Goal: Information Seeking & Learning: Find specific fact

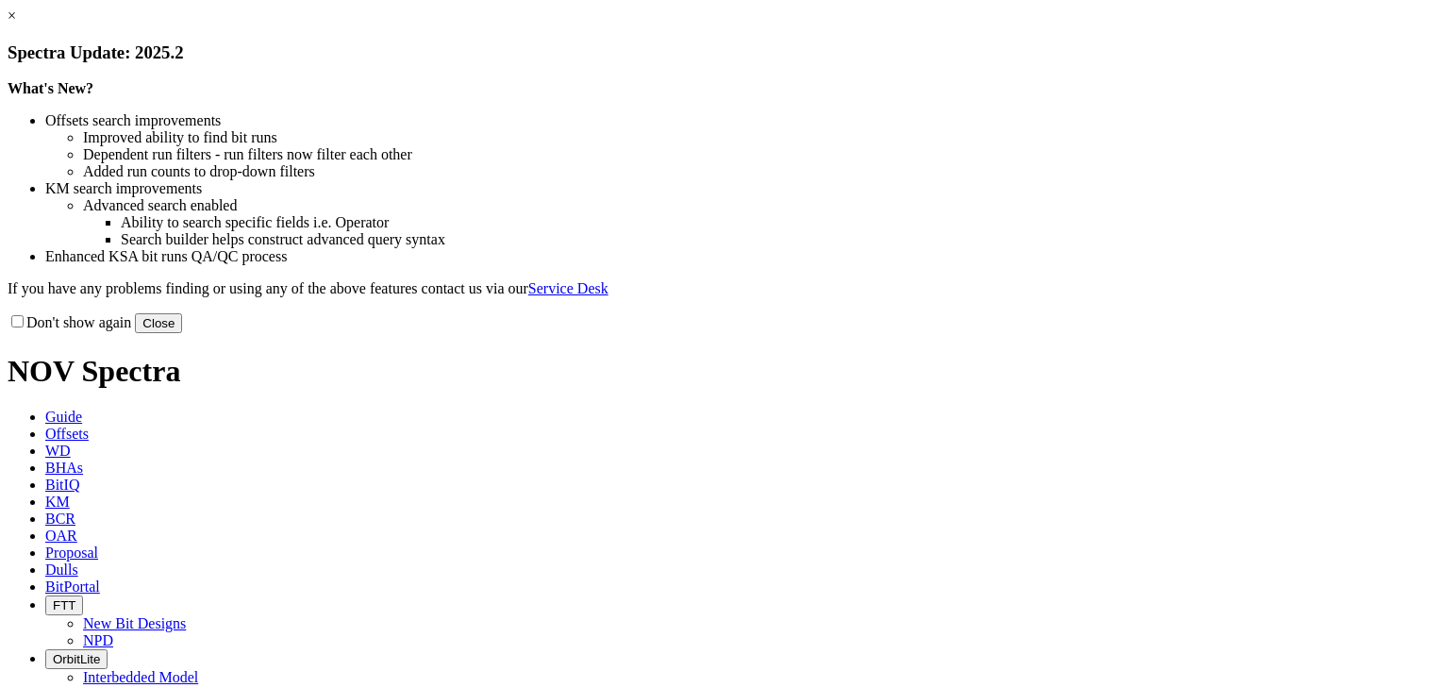
click at [16, 24] on link "×" at bounding box center [12, 16] width 8 height 16
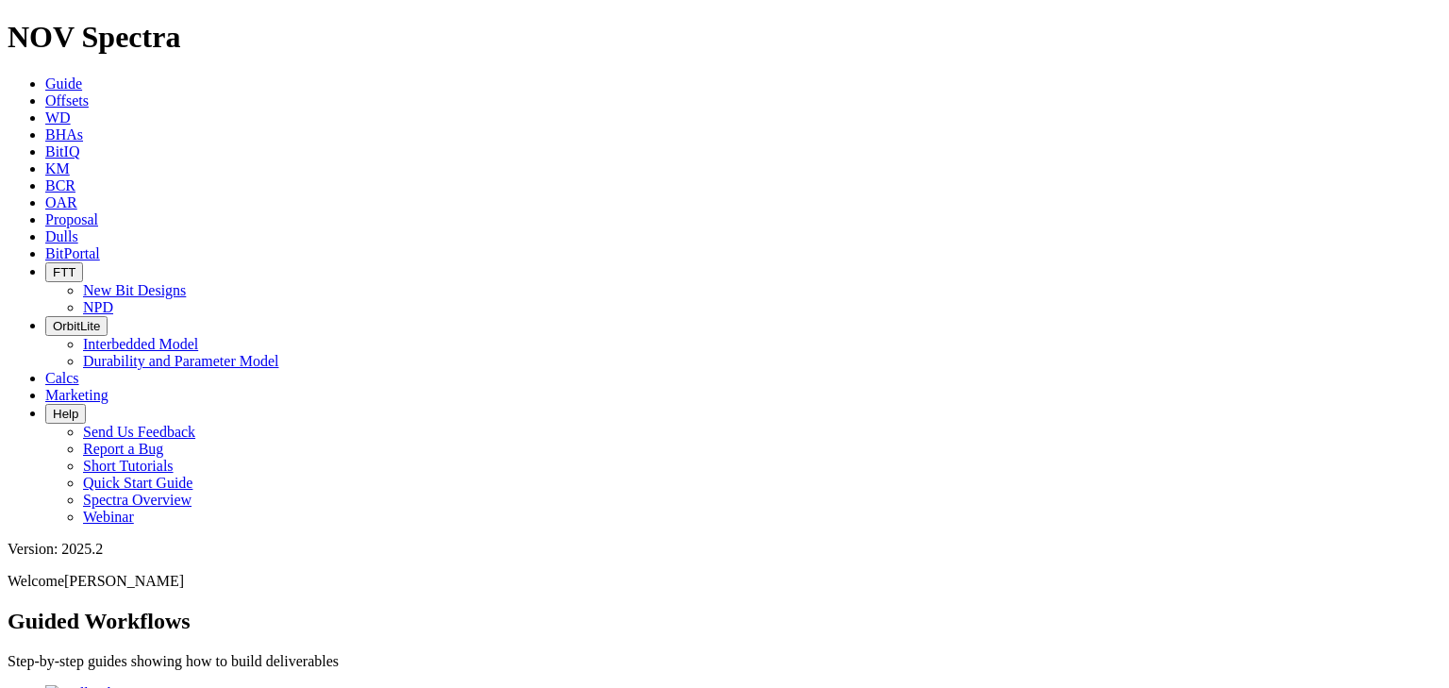
click at [78, 228] on span "Dulls" at bounding box center [61, 236] width 33 height 16
click at [174, 670] on input "text" at bounding box center [91, 680] width 167 height 20
paste input "A321130"
type input "A321130"
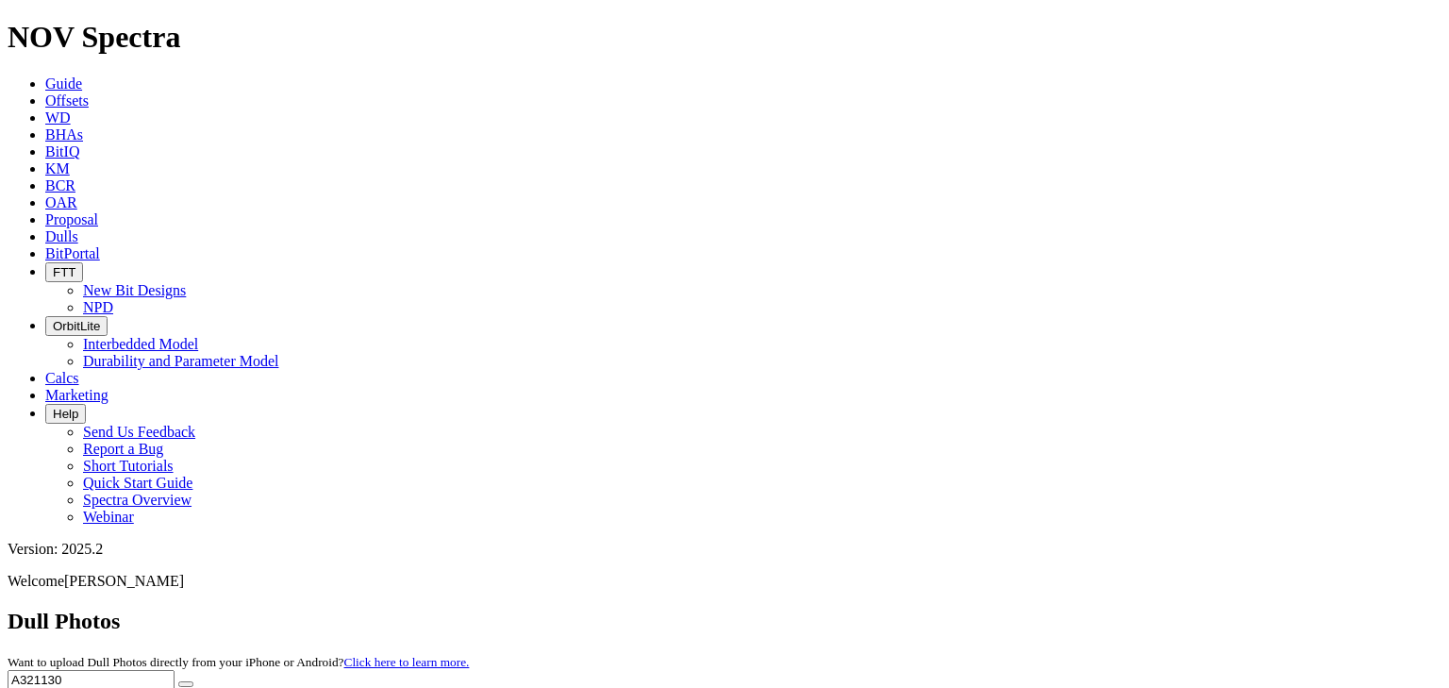
click at [186, 684] on icon "submit" at bounding box center [186, 684] width 0 height 0
click at [174, 670] on input "A321130" at bounding box center [91, 680] width 167 height 20
paste input "16265"
type input "A316265"
click at [178, 681] on button "submit" at bounding box center [185, 684] width 15 height 6
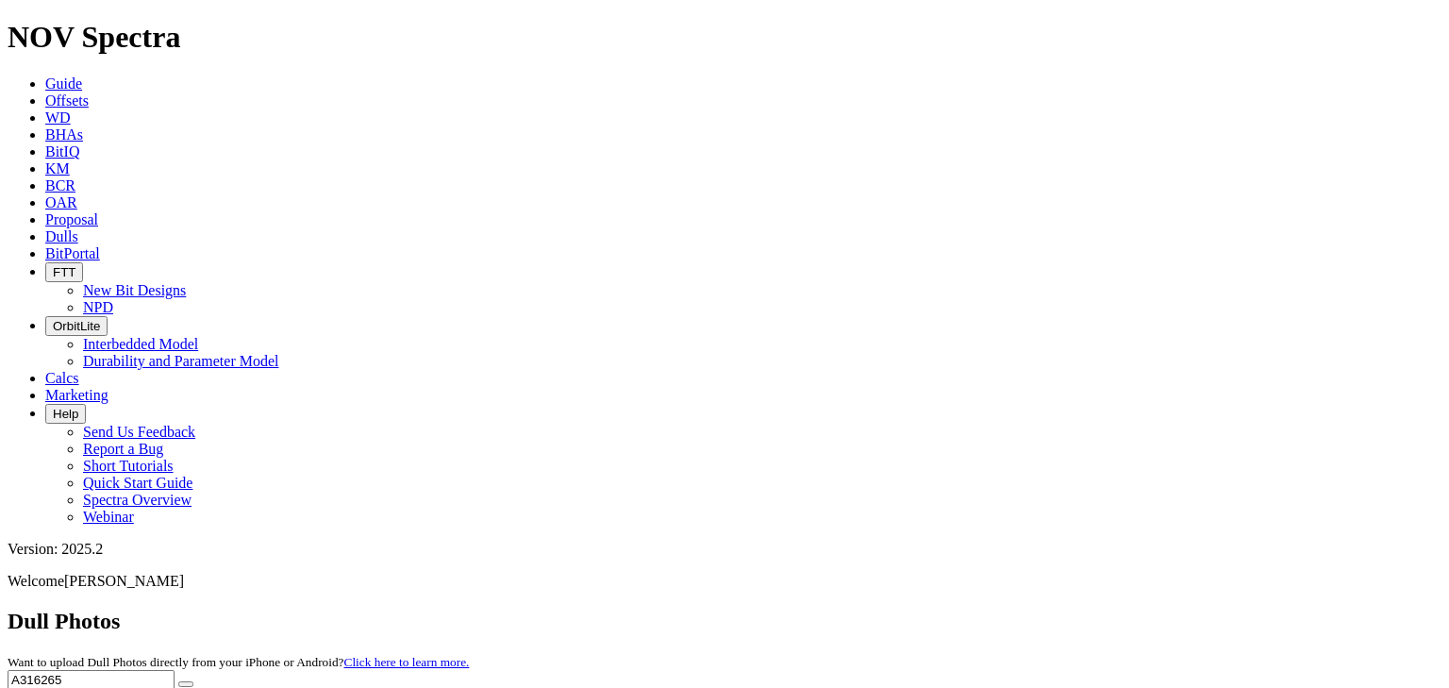
drag, startPoint x: 786, startPoint y: 287, endPoint x: 797, endPoint y: 275, distance: 16.0
drag, startPoint x: 1060, startPoint y: 79, endPoint x: 864, endPoint y: 86, distance: 196.3
click at [875, 608] on div "Dull Photos Want to upload Dull Photos directly from your iPhone or Android? Cl…" at bounding box center [725, 658] width 1434 height 101
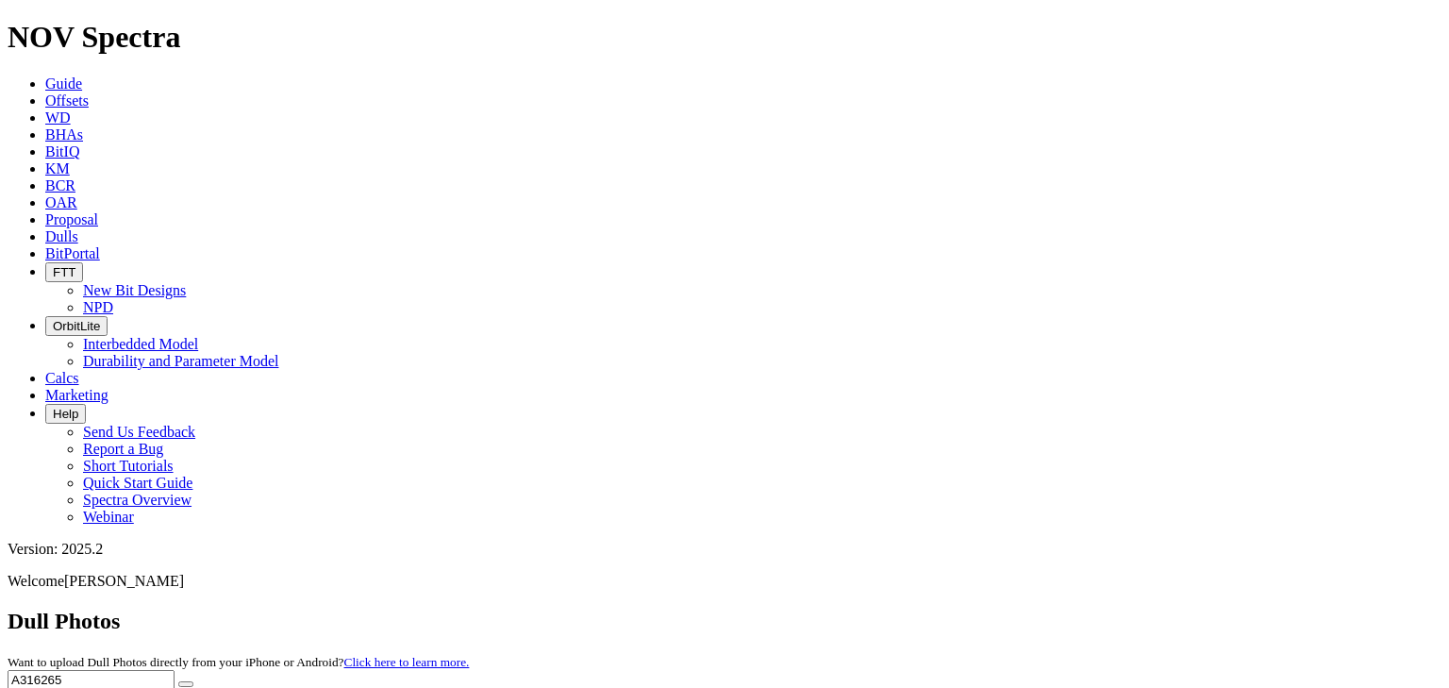
click at [174, 670] on input "A316265" at bounding box center [91, 680] width 167 height 20
click at [1045, 608] on div "Dull Photos Want to upload Dull Photos directly from your iPhone or Android? Cl…" at bounding box center [725, 658] width 1434 height 101
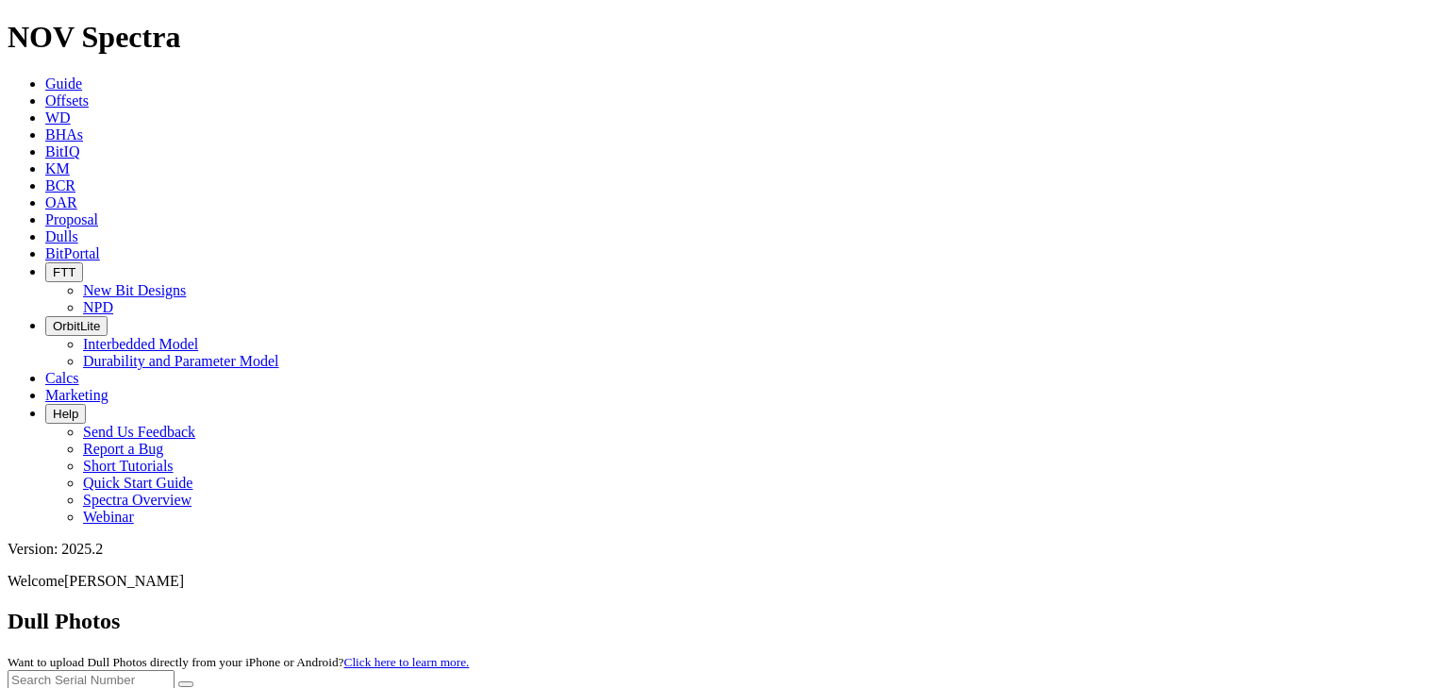
click at [174, 670] on input "text" at bounding box center [91, 680] width 167 height 20
click at [89, 92] on span "Offsets" at bounding box center [66, 100] width 43 height 16
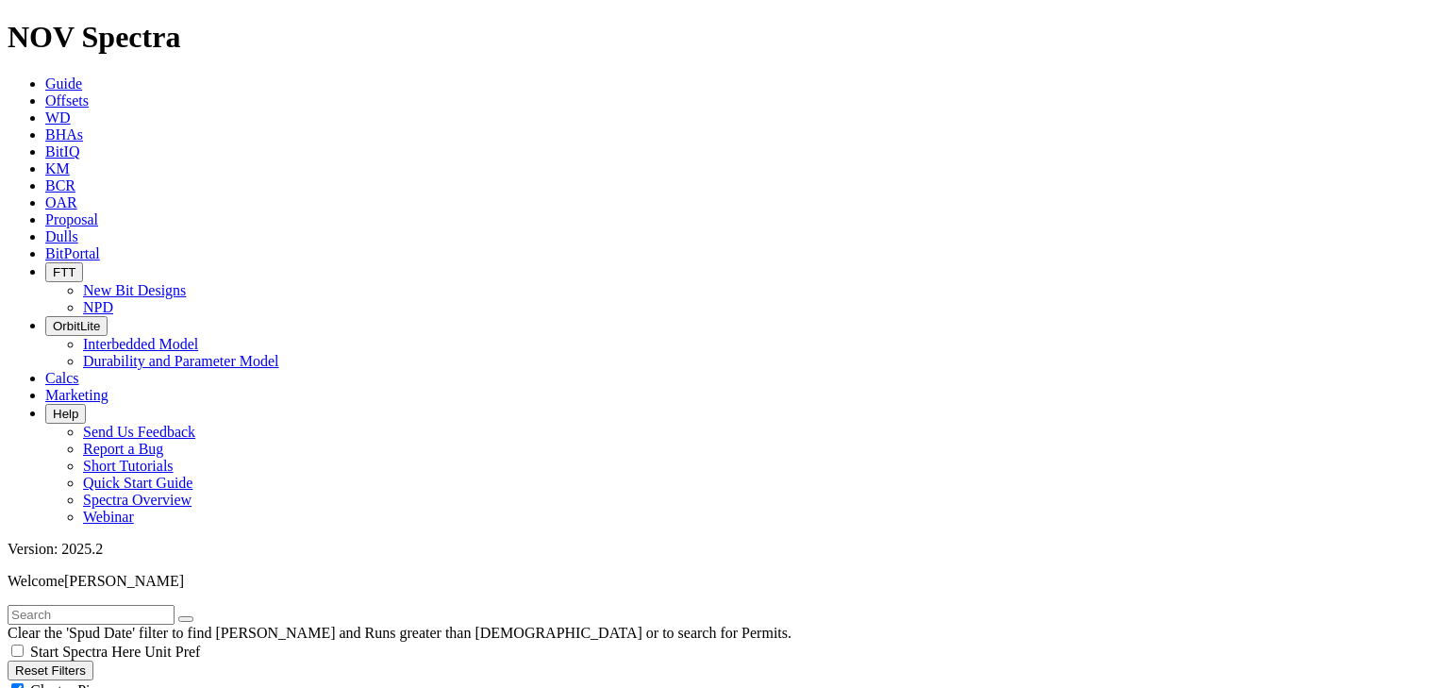
radio input "true"
radio input "false"
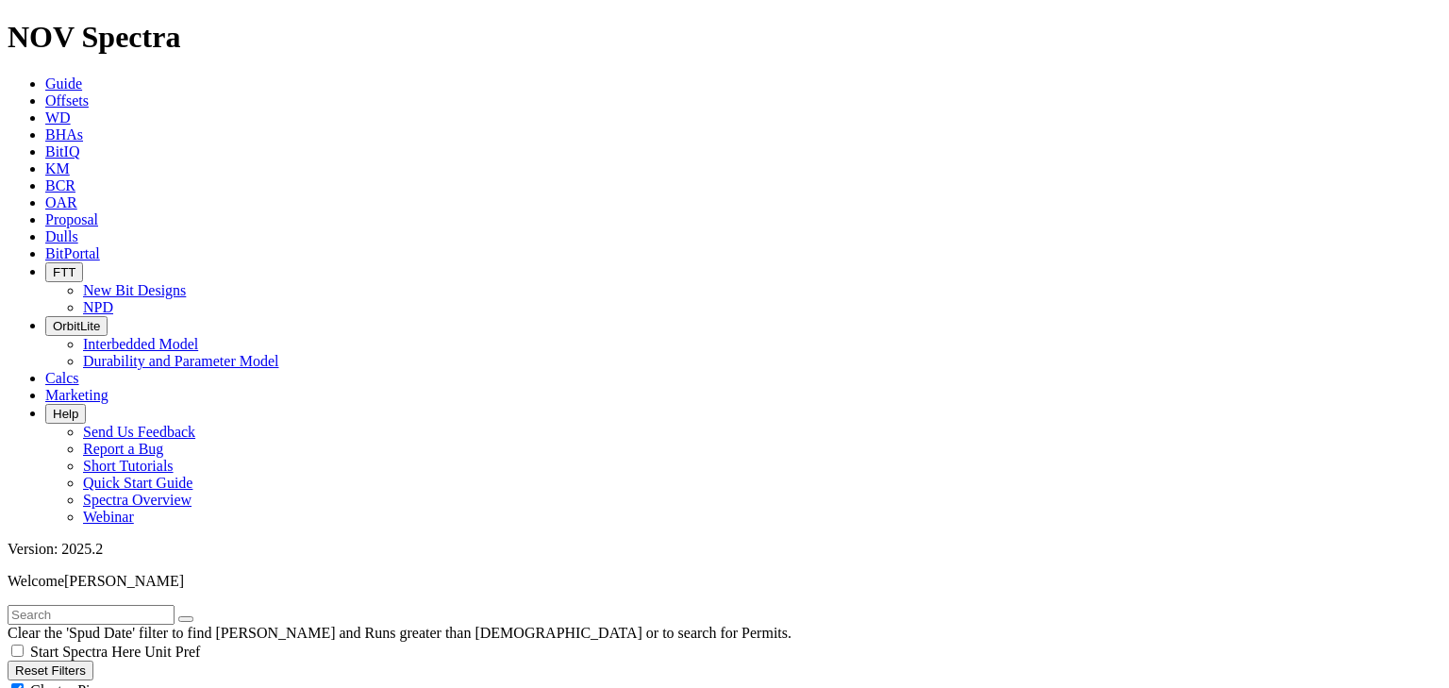
scroll to position [377, 0]
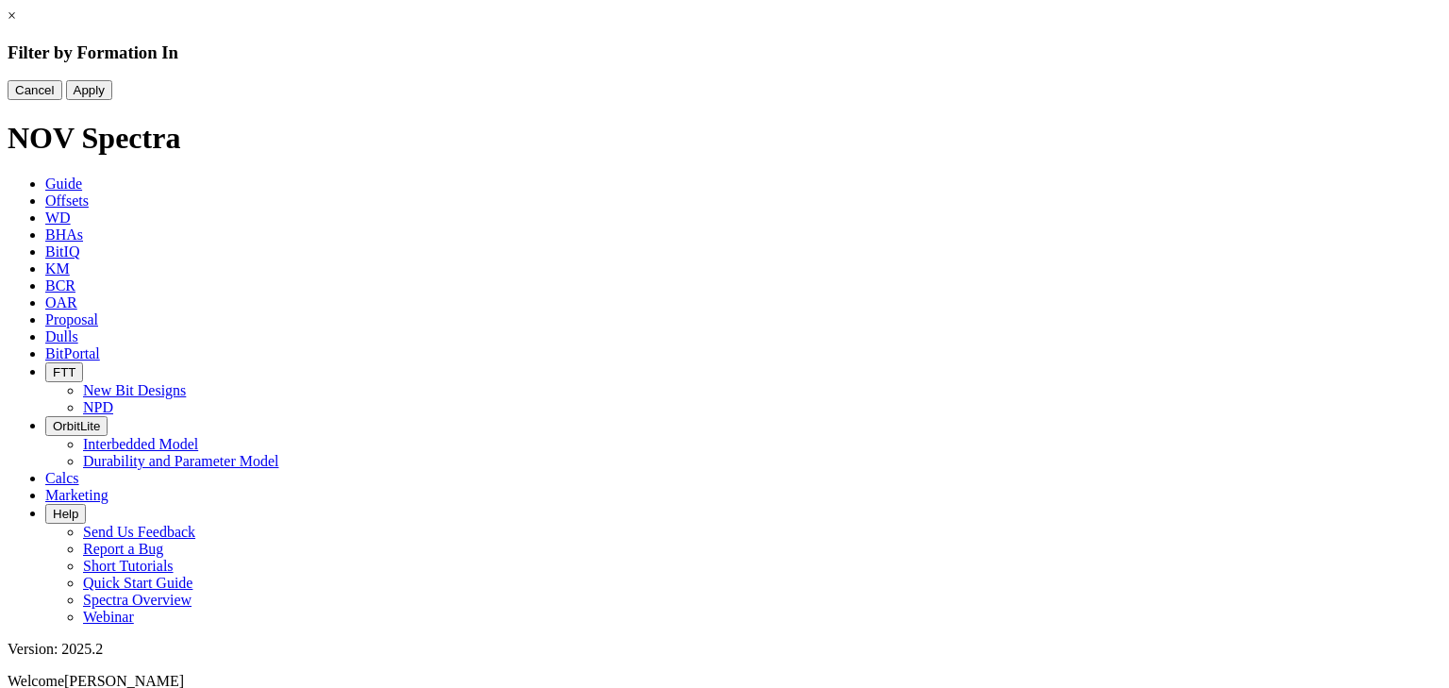
click at [95, 100] on div "× Filter by Formation In Cancel Apply" at bounding box center [725, 54] width 1434 height 92
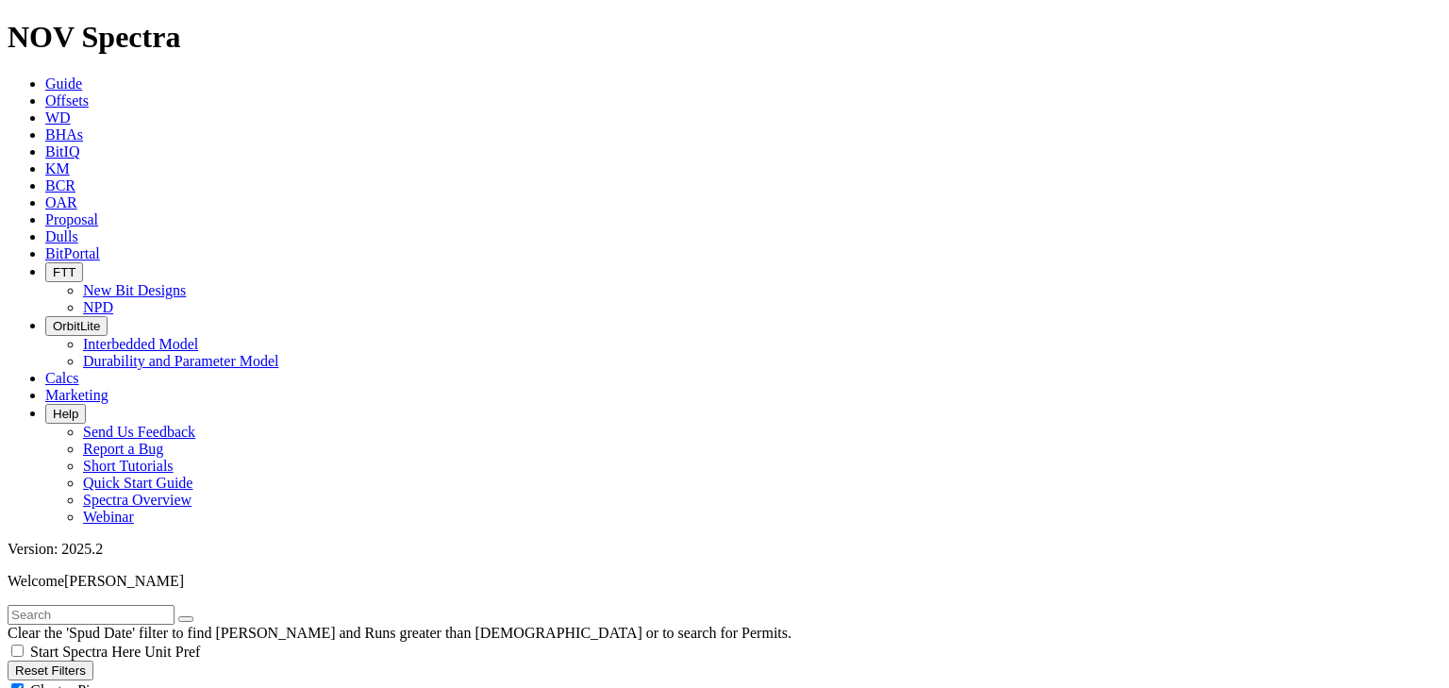
checkbox input "false"
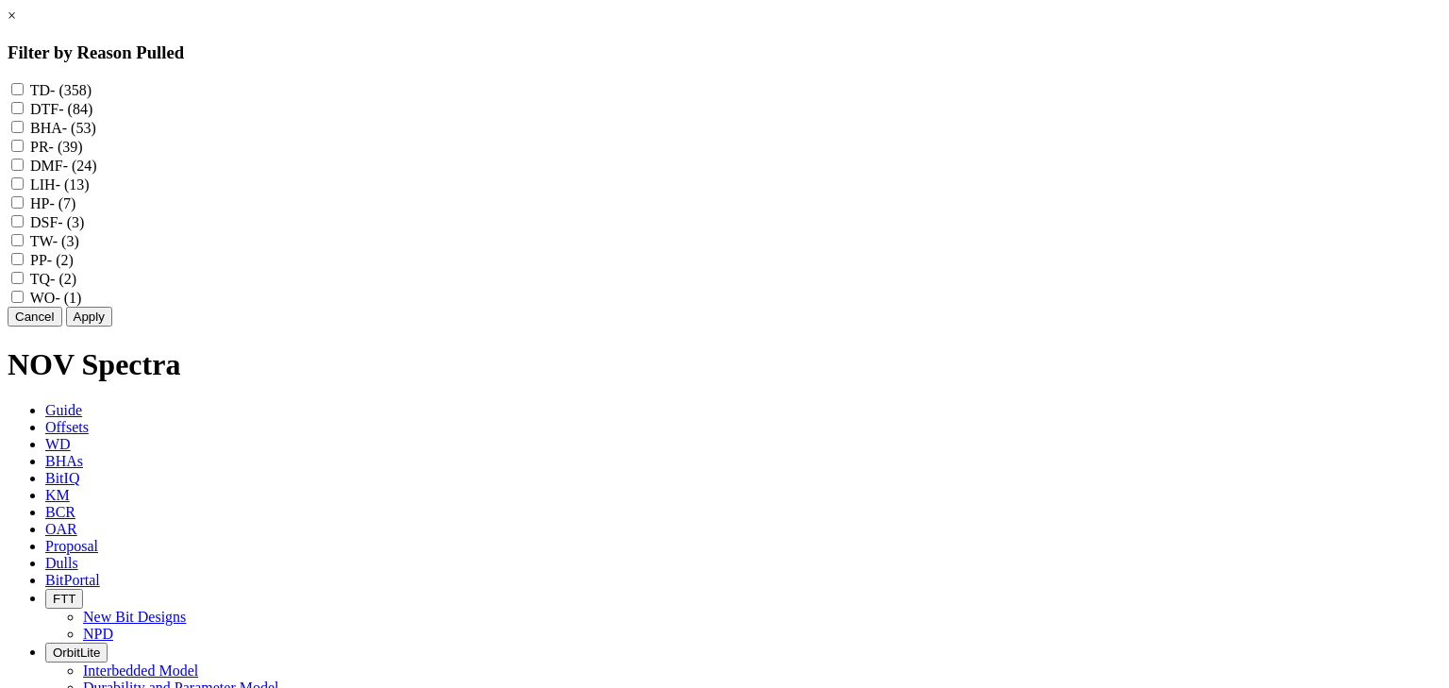
click at [609, 91] on div "TD - (358)" at bounding box center [725, 89] width 1434 height 19
click at [24, 93] on input "TD - (358)" at bounding box center [17, 89] width 12 height 12
checkbox input "true"
click at [112, 326] on button "Apply" at bounding box center [89, 317] width 46 height 20
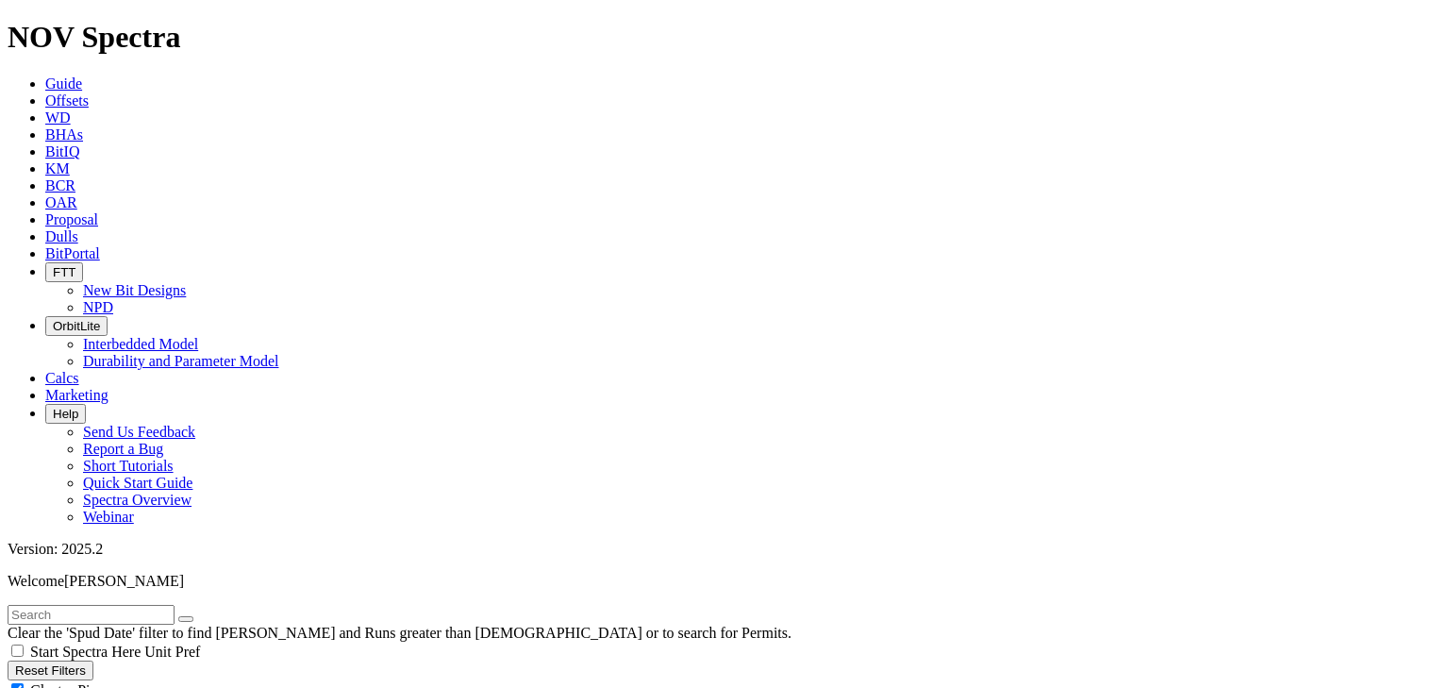
select select "8.5"
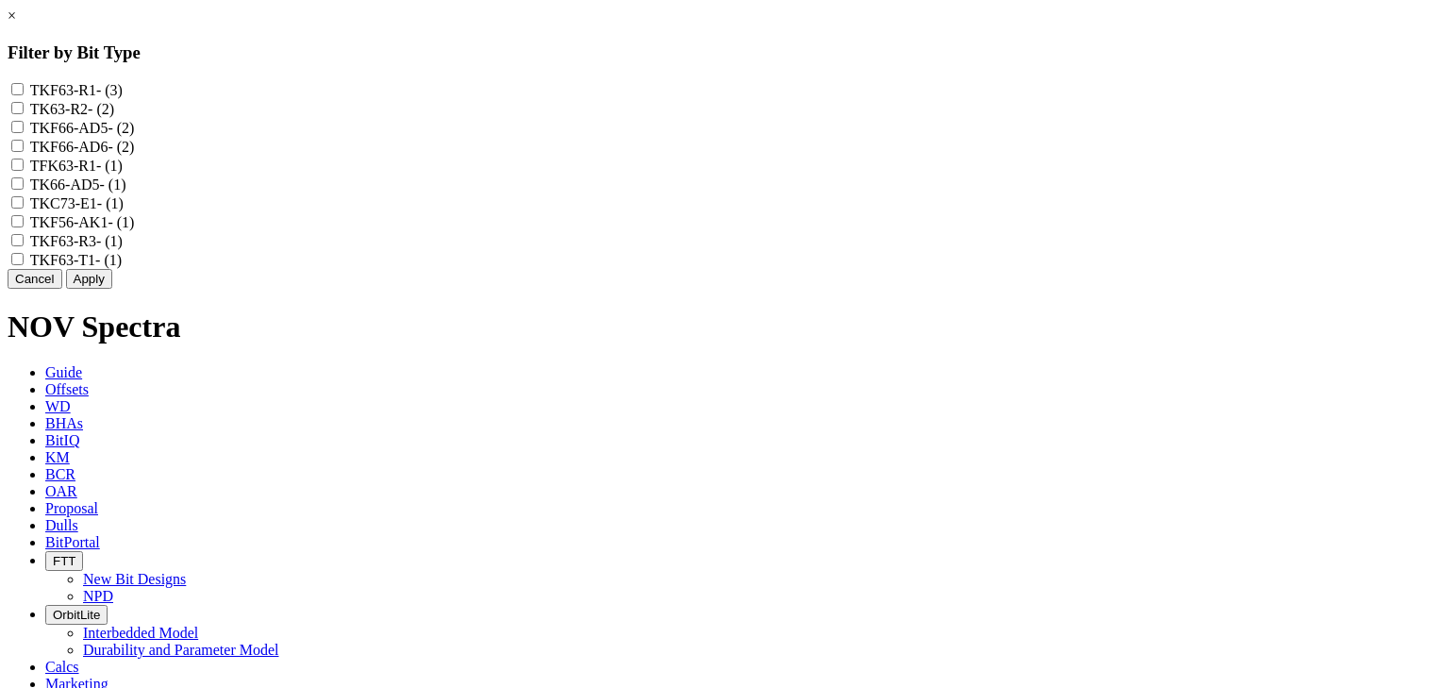
click at [16, 24] on link "×" at bounding box center [12, 16] width 8 height 16
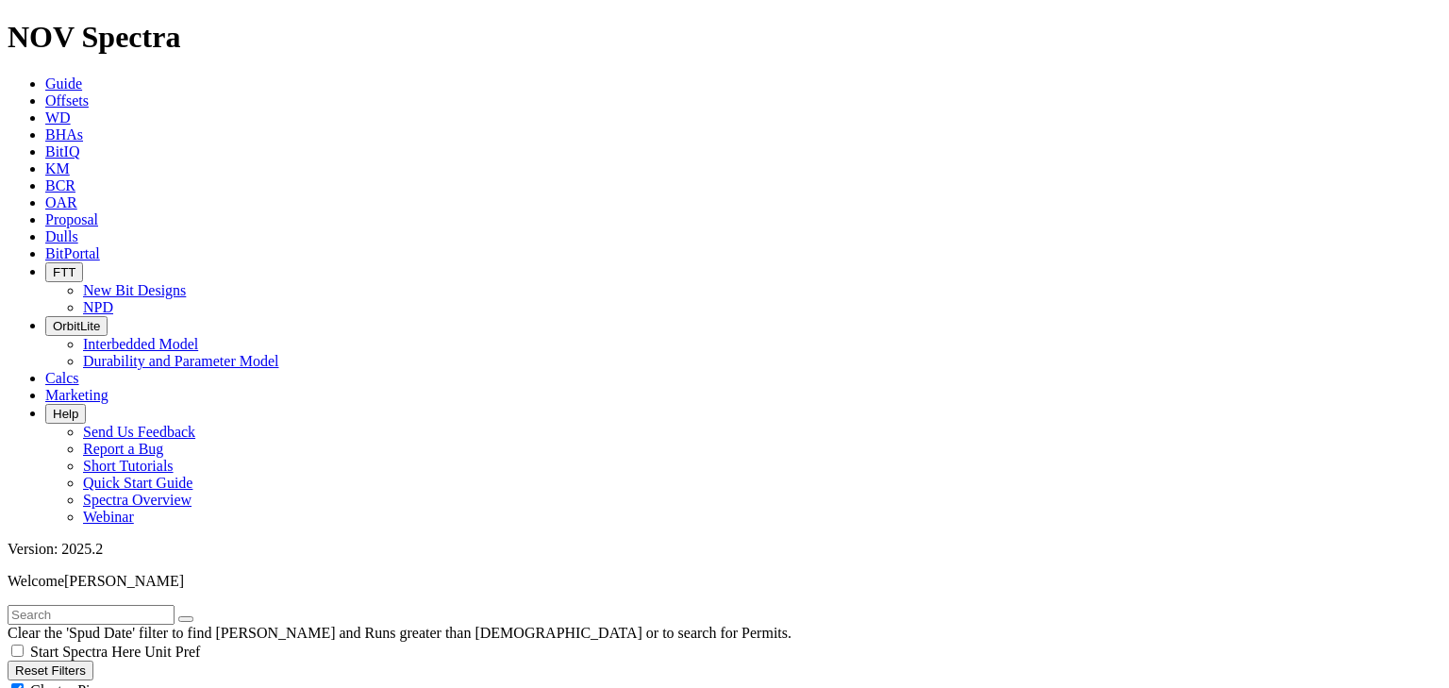
scroll to position [830, 0]
click at [128, 605] on input "text" at bounding box center [91, 615] width 167 height 20
type input "8.5 TKC66-AZ"
select select
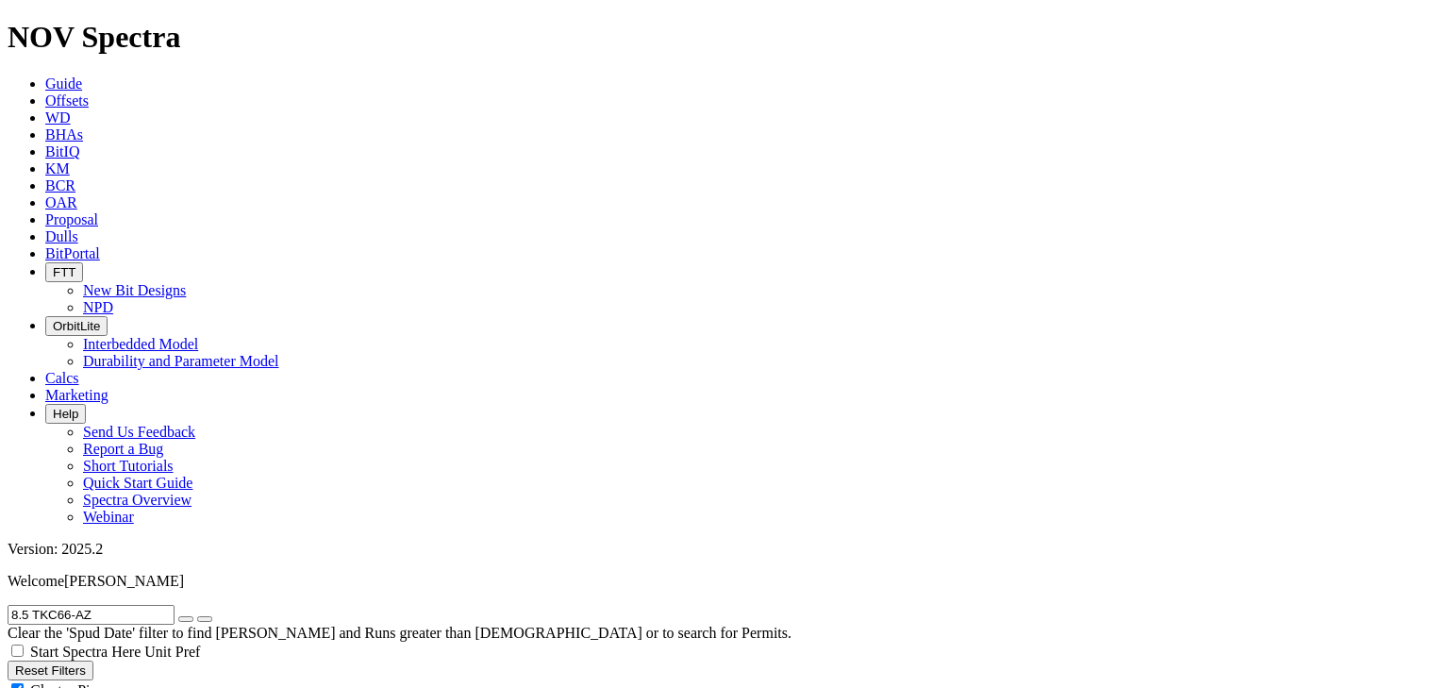
select select
click at [61, 605] on input "8.5 TKC66-AZ" at bounding box center [91, 615] width 167 height 20
drag, startPoint x: 42, startPoint y: 78, endPoint x: 0, endPoint y: 79, distance: 41.5
click at [8, 605] on form "8.5 TKF66-AZ" at bounding box center [725, 615] width 1434 height 20
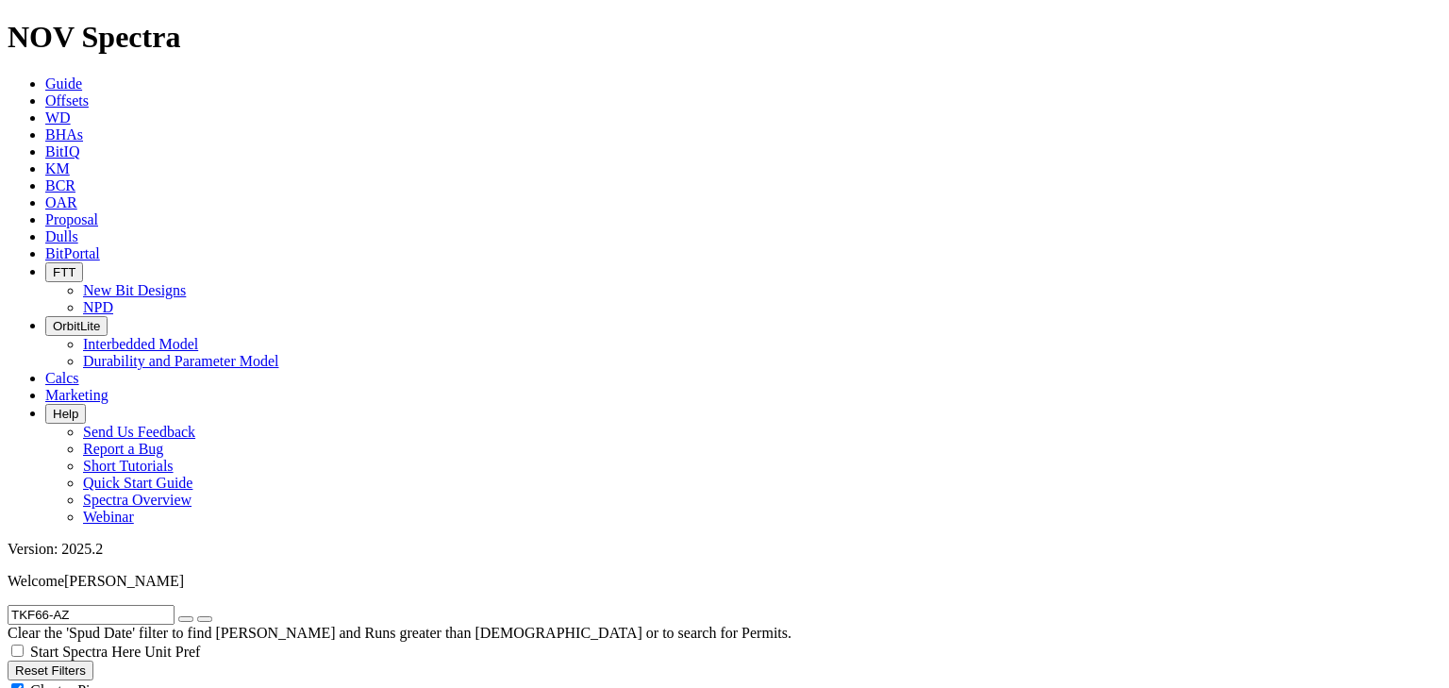
drag, startPoint x: 136, startPoint y: 82, endPoint x: 0, endPoint y: 79, distance: 135.9
click at [8, 605] on form "TKF66-AZ" at bounding box center [725, 615] width 1434 height 20
type input "A"
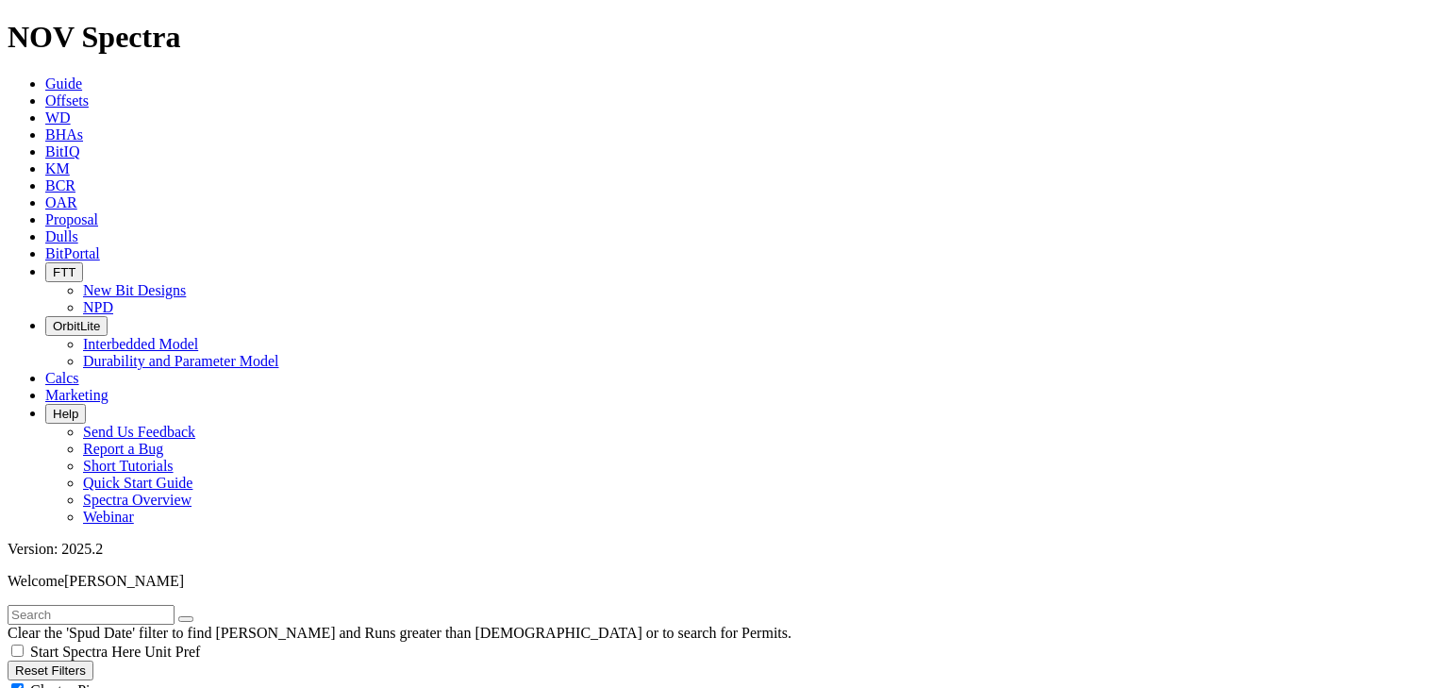
click at [158, 605] on input "text" at bounding box center [91, 615] width 167 height 20
paste input "TKC66"
type input "TKC66-az"
click at [197, 616] on button "submit" at bounding box center [204, 619] width 15 height 6
radio input "false"
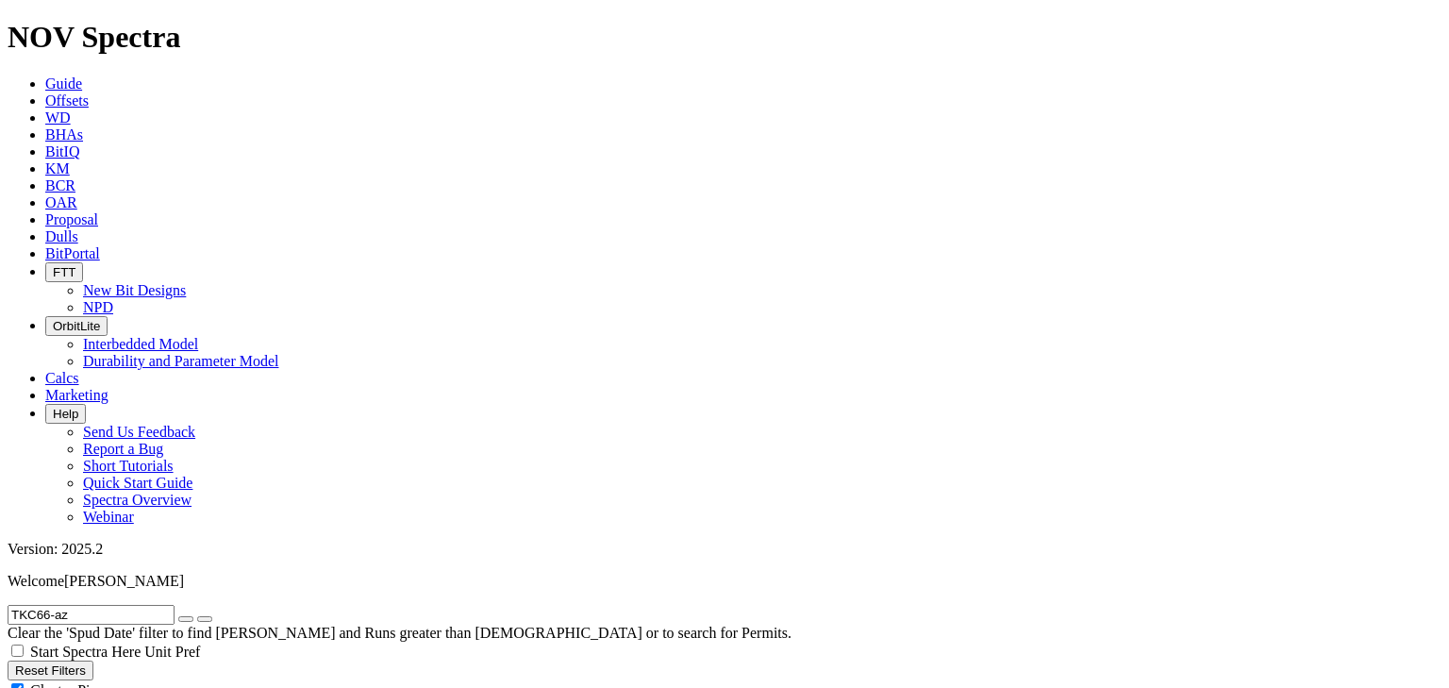
radio input "true"
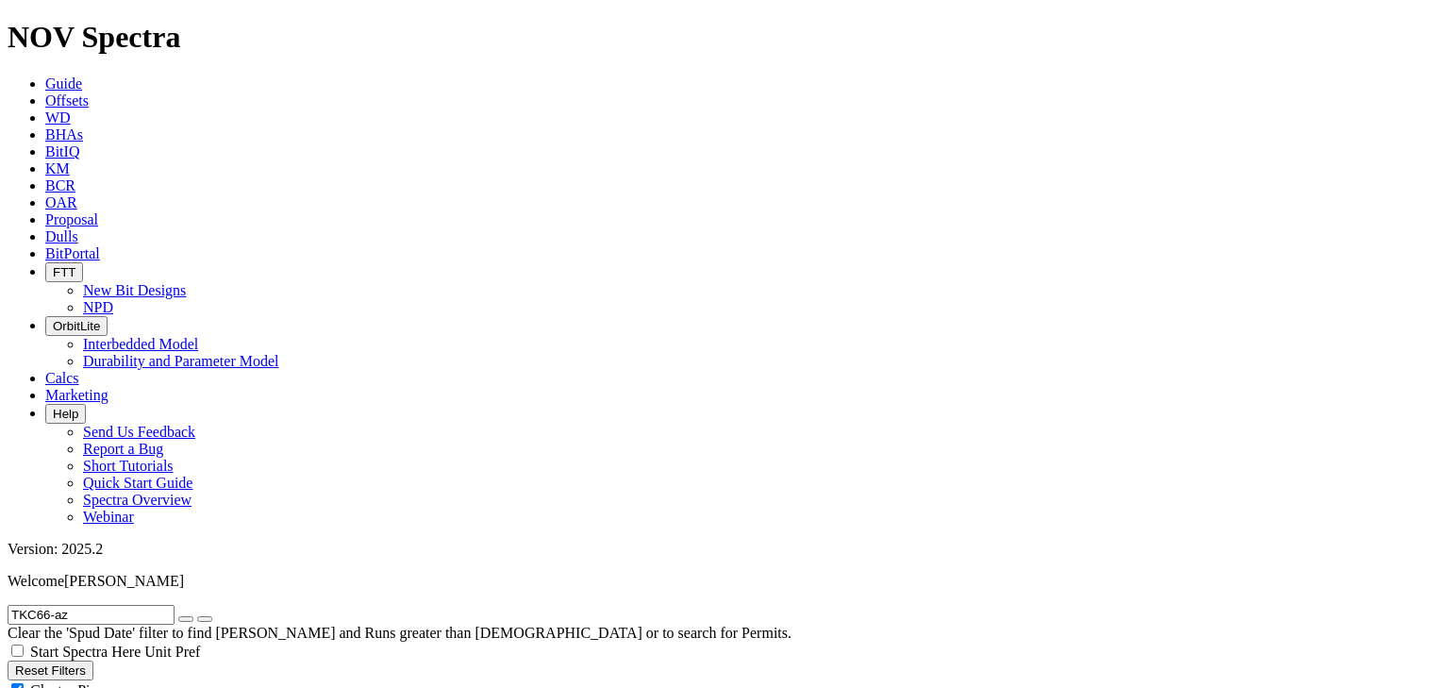
select select
type input "[DATE]"
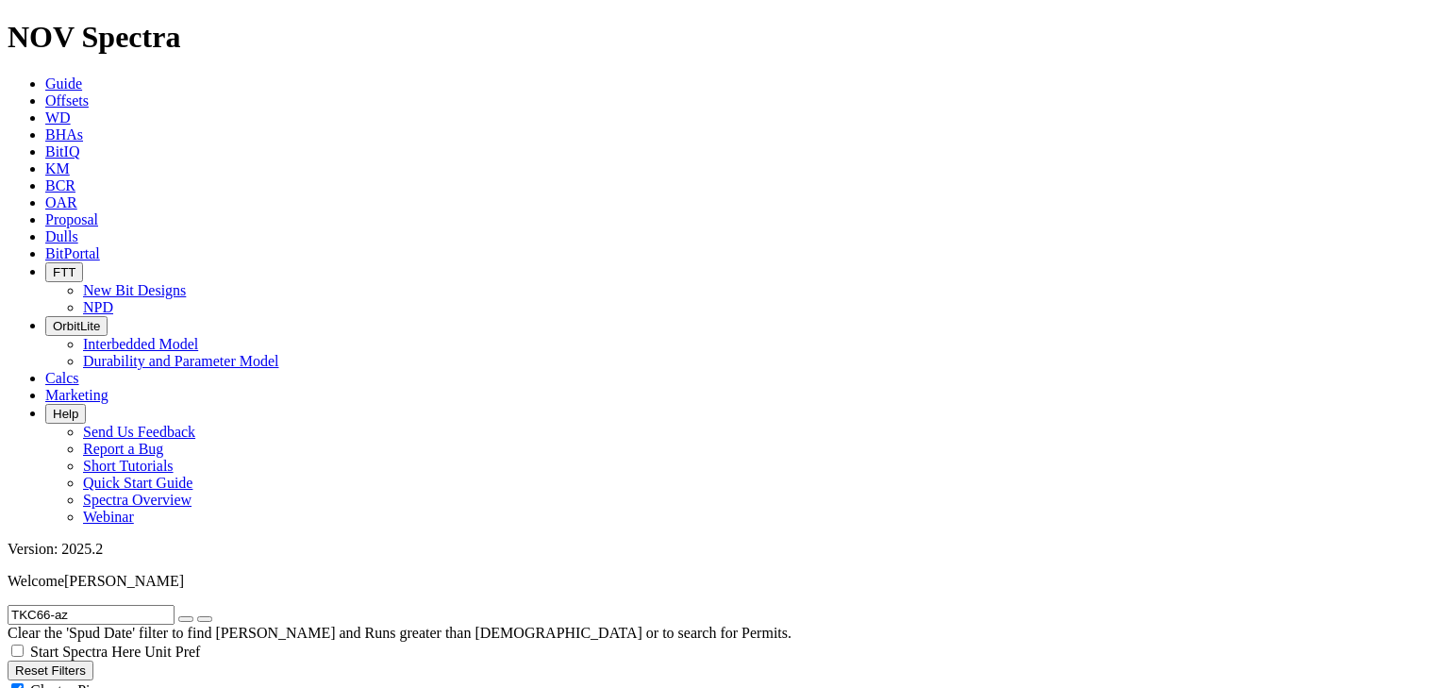
scroll to position [981, 0]
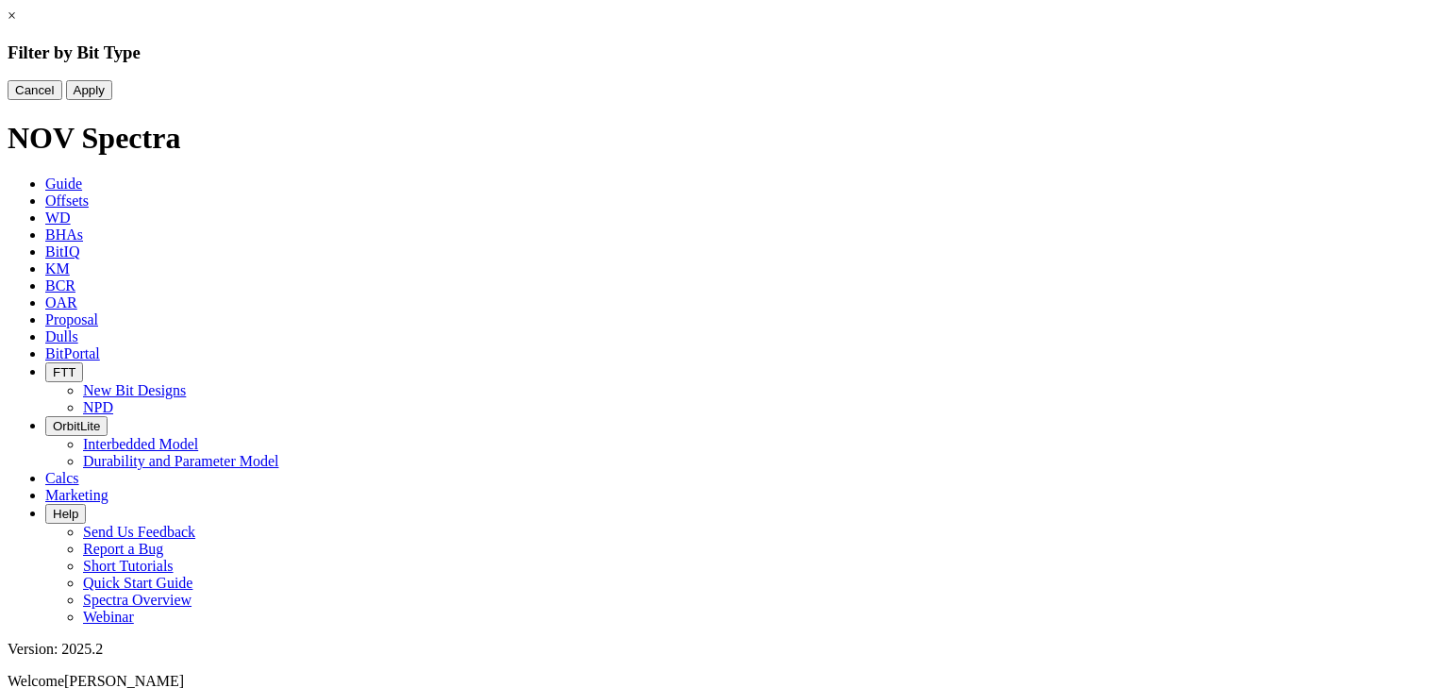
click at [297, 100] on div "× Filter by Bit Type Cancel Apply" at bounding box center [725, 54] width 1434 height 92
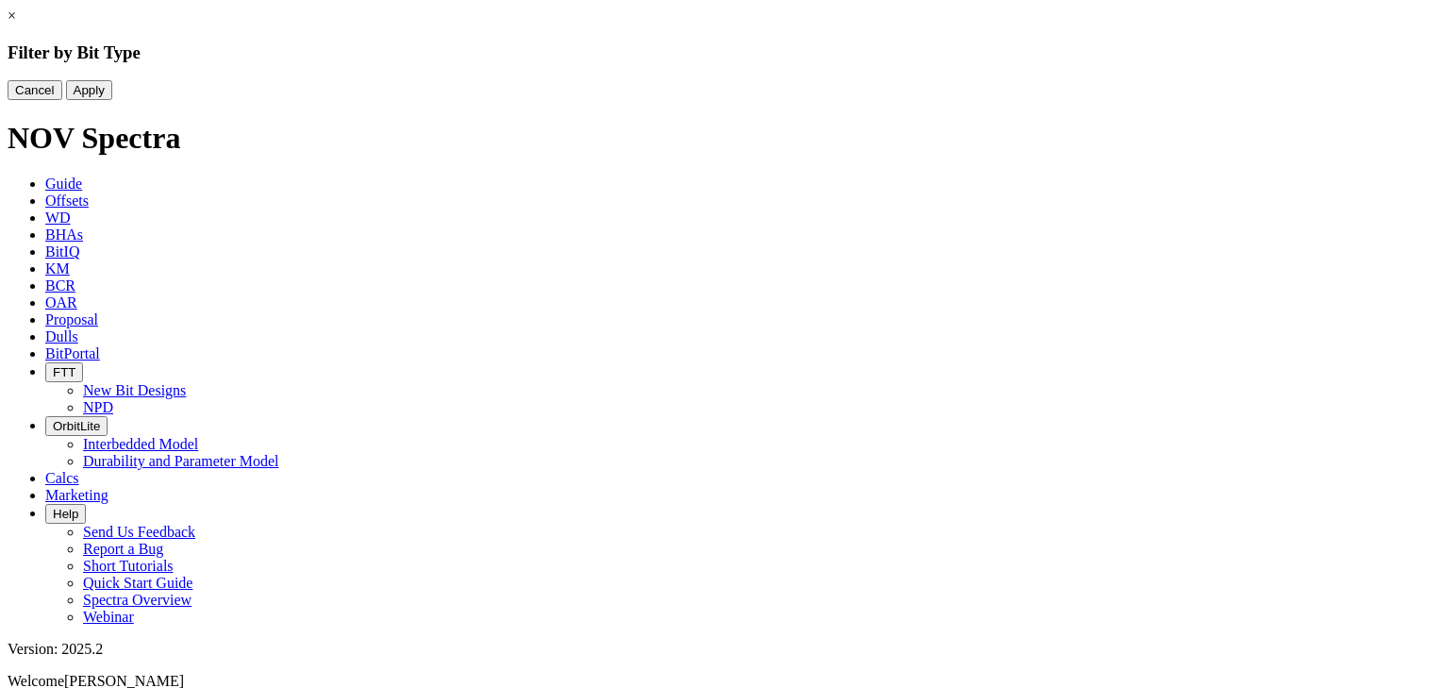
click at [62, 100] on button "Cancel" at bounding box center [35, 90] width 55 height 20
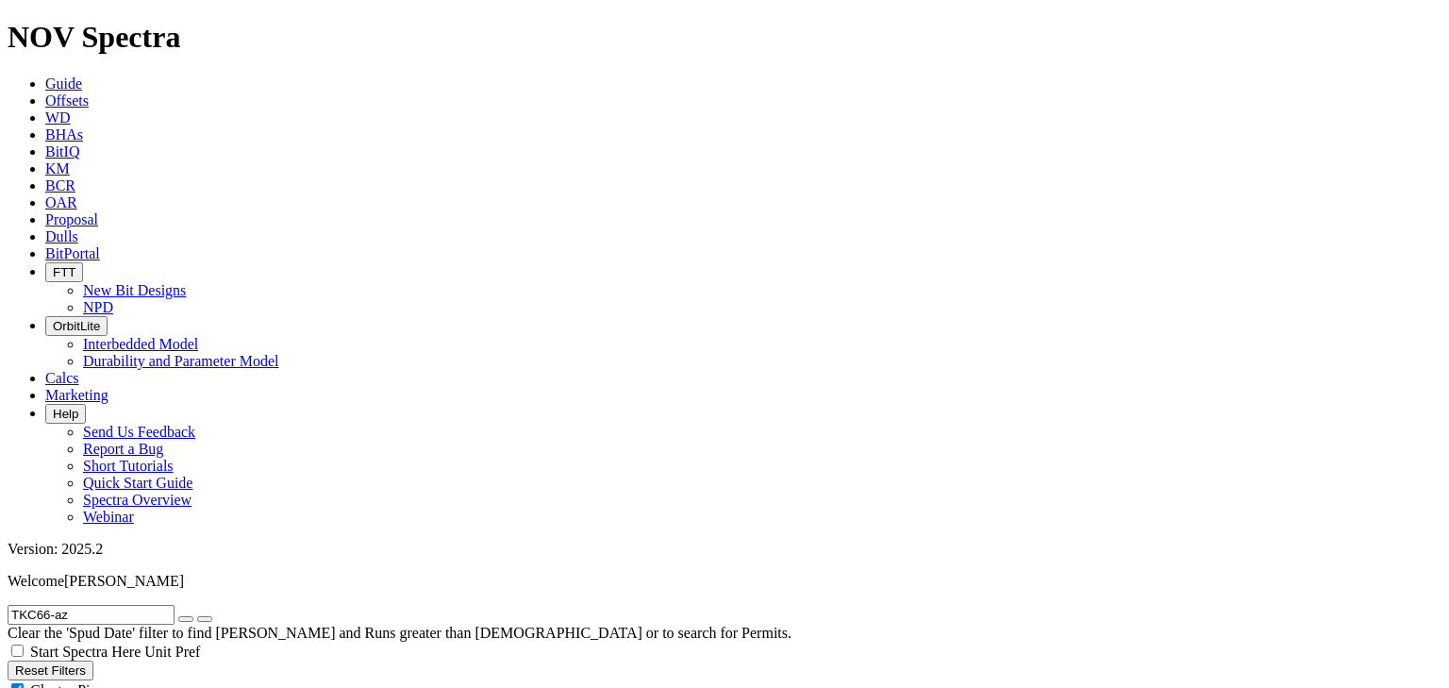
click at [186, 619] on icon "button" at bounding box center [186, 619] width 0 height 0
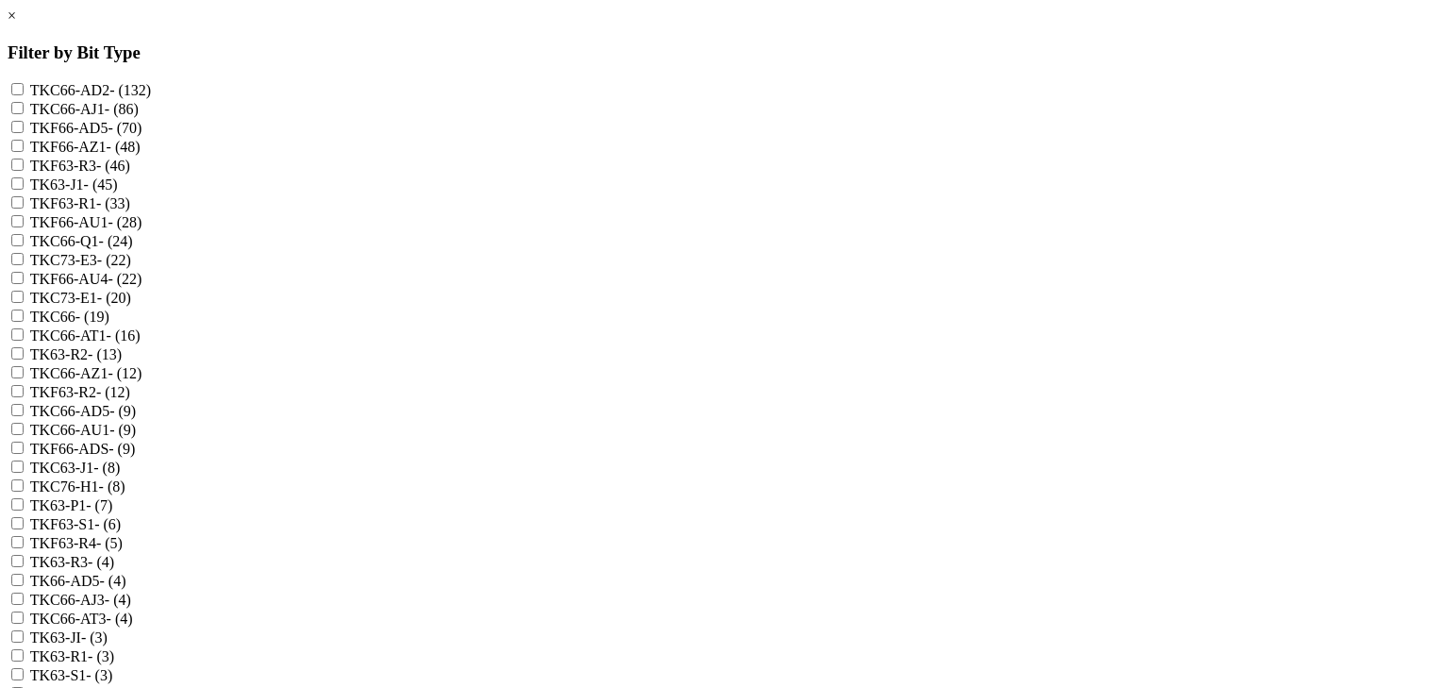
click at [24, 152] on input "TKF66-AZ1 - (48)" at bounding box center [17, 146] width 12 height 12
checkbox input "true"
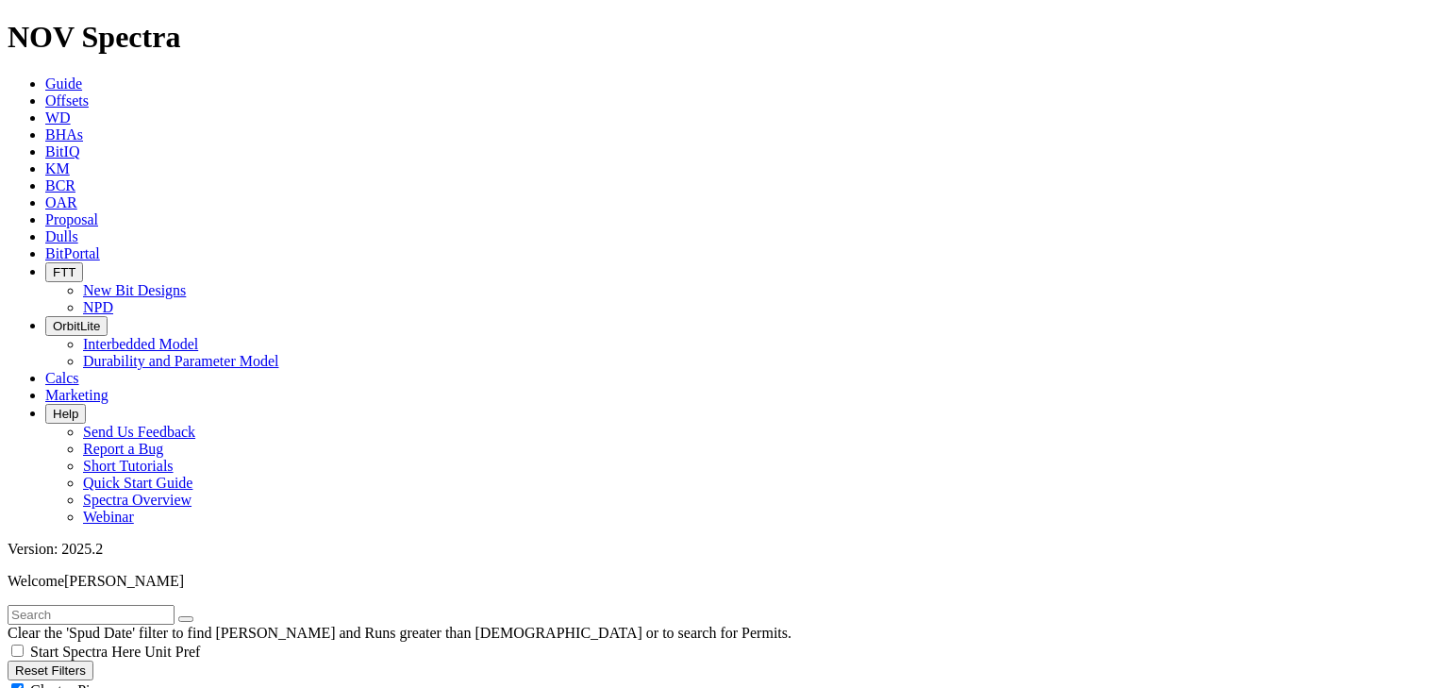
scroll to position [174, 0]
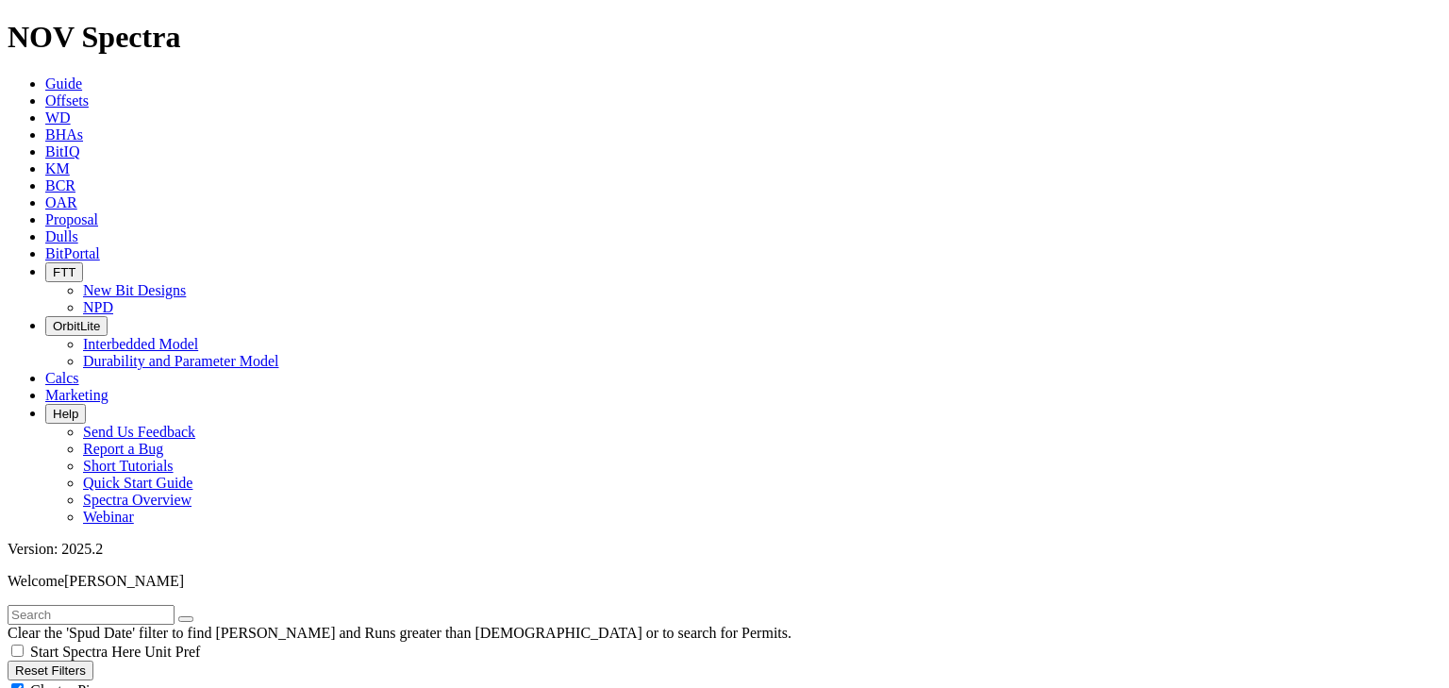
drag, startPoint x: 252, startPoint y: 335, endPoint x: 251, endPoint y: 344, distance: 9.5
select select
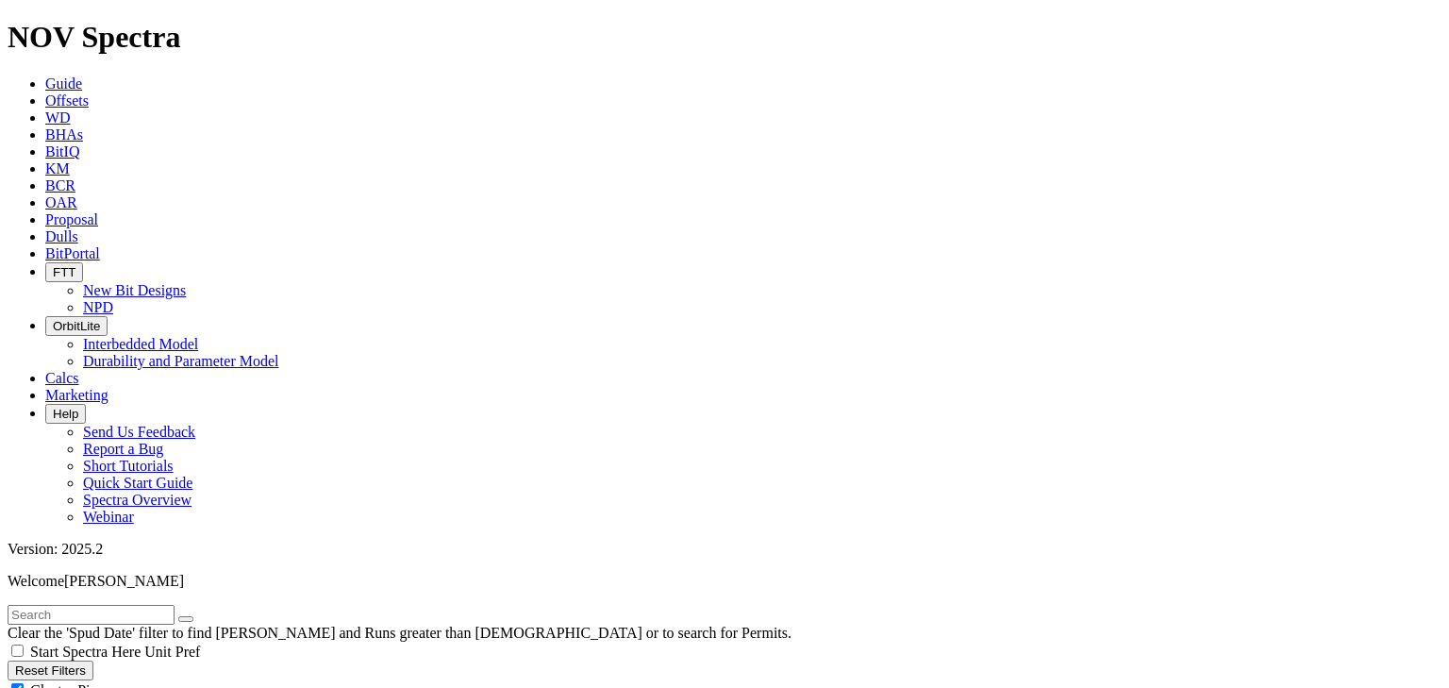
drag, startPoint x: 1214, startPoint y: 616, endPoint x: 1151, endPoint y: 613, distance: 63.3
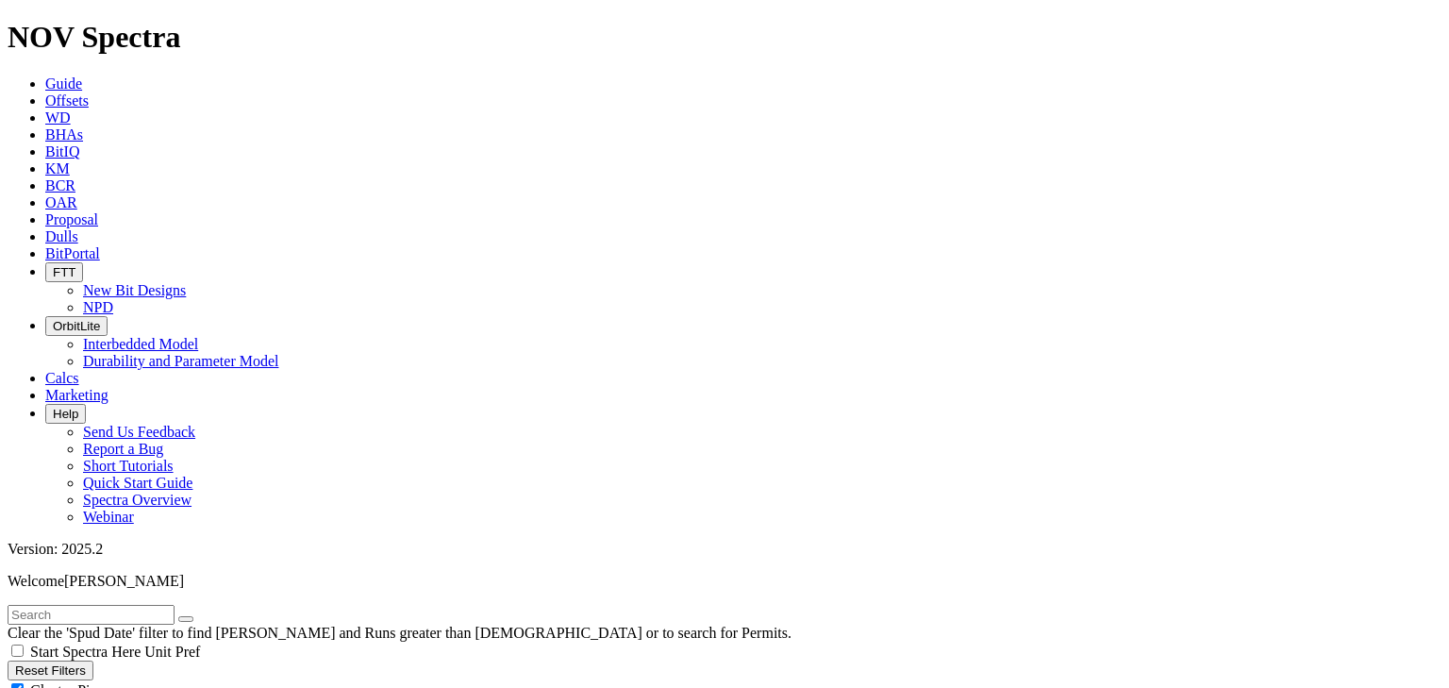
drag, startPoint x: 1154, startPoint y: 609, endPoint x: 1244, endPoint y: 609, distance: 89.6
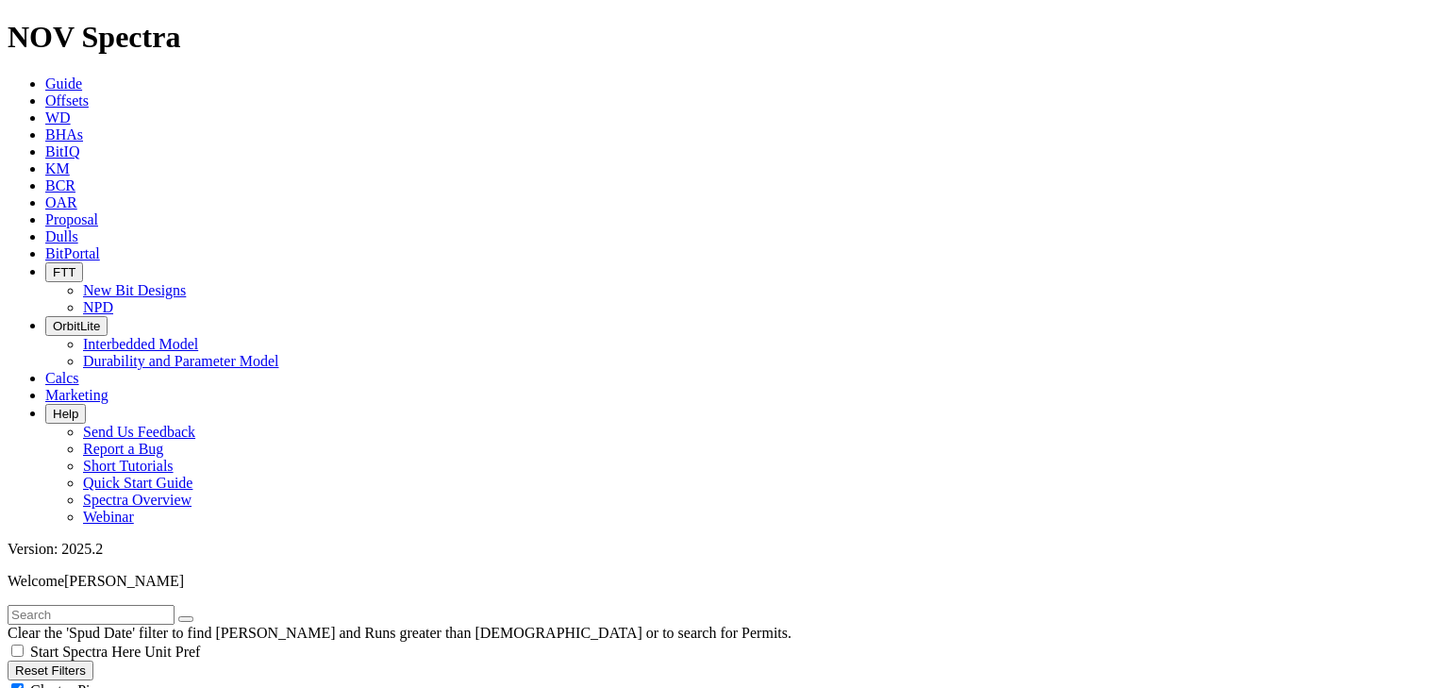
drag, startPoint x: 1250, startPoint y: 613, endPoint x: 1365, endPoint y: 612, distance: 115.1
drag, startPoint x: 1373, startPoint y: 609, endPoint x: 1136, endPoint y: 613, distance: 237.7
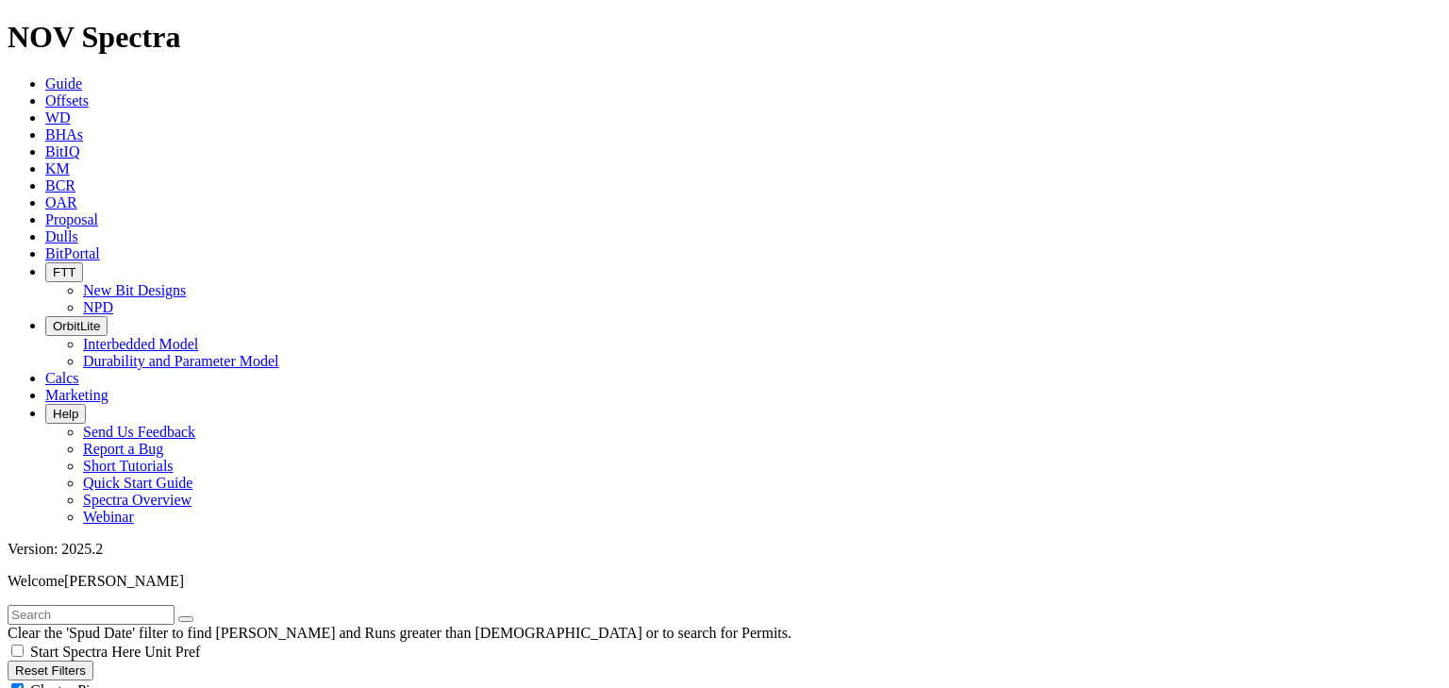
drag, startPoint x: 1216, startPoint y: 658, endPoint x: 1140, endPoint y: 629, distance: 80.9
drag, startPoint x: 1357, startPoint y: 609, endPoint x: 1131, endPoint y: 618, distance: 226.5
